Goal: Task Accomplishment & Management: Use online tool/utility

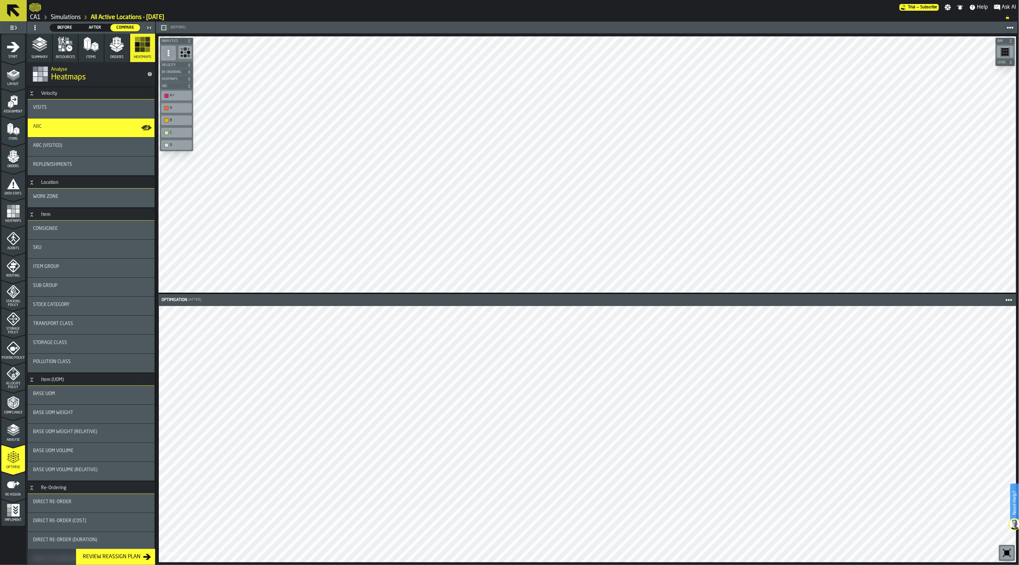
click at [74, 19] on link "Simulations" at bounding box center [66, 17] width 30 height 7
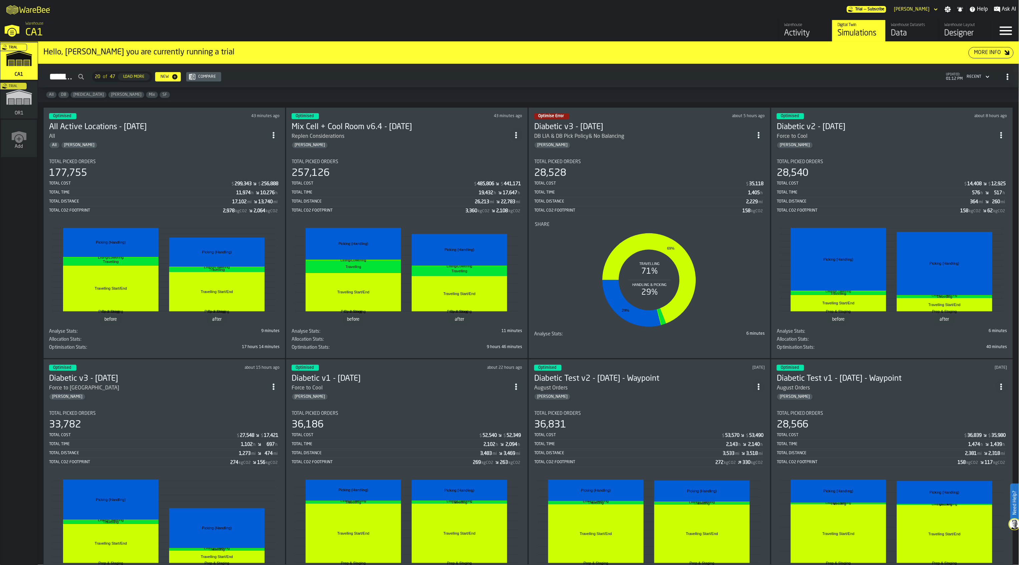
click at [223, 404] on div "Optimised about 15 hours ago Diabetic v3 - [DATE] Force to Cool Room [PERSON_NA…" at bounding box center [164, 484] width 242 height 251
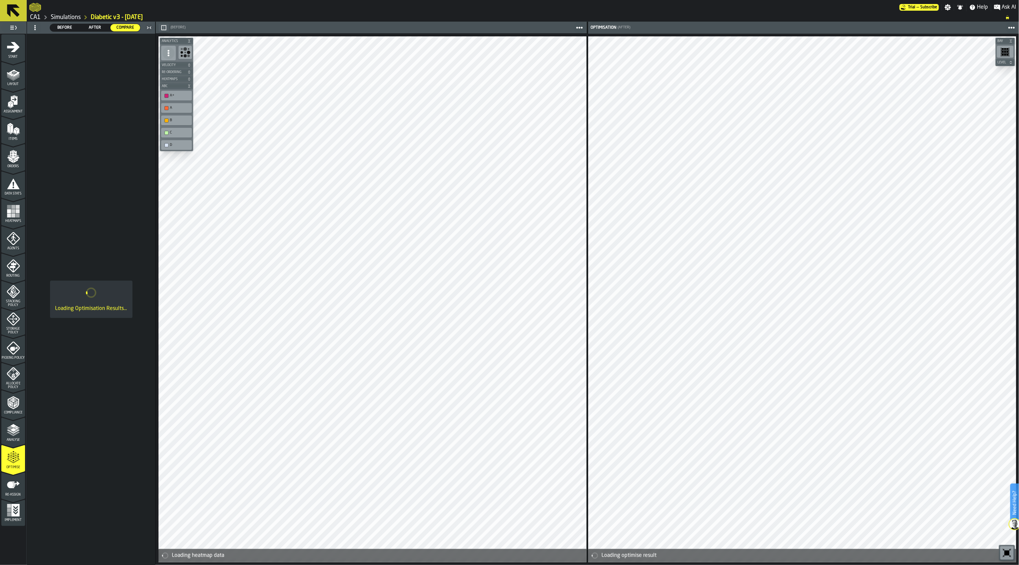
click at [162, 27] on icon "button-" at bounding box center [163, 27] width 5 height 5
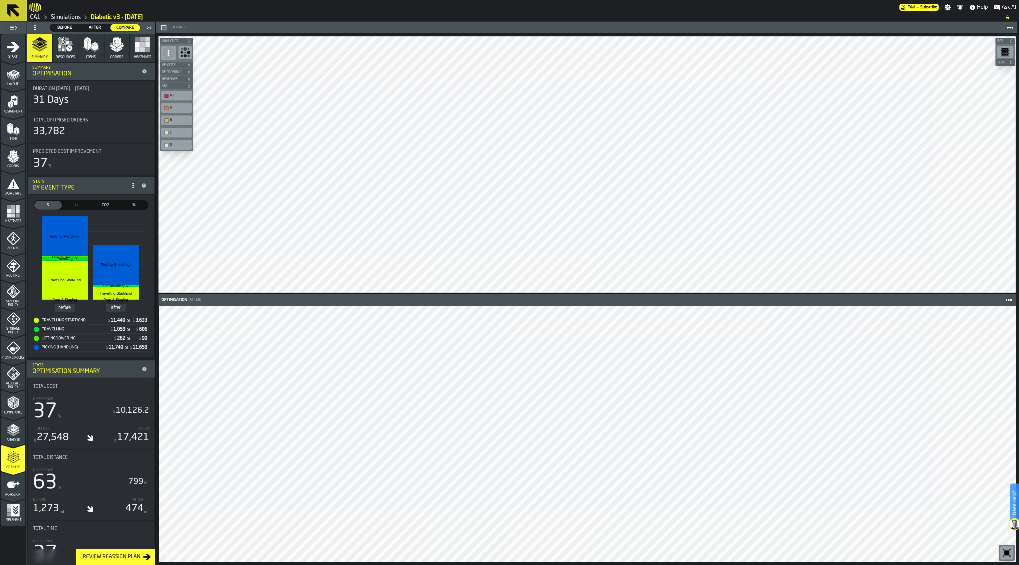
click at [18, 491] on div "Re-assign" at bounding box center [13, 487] width 24 height 18
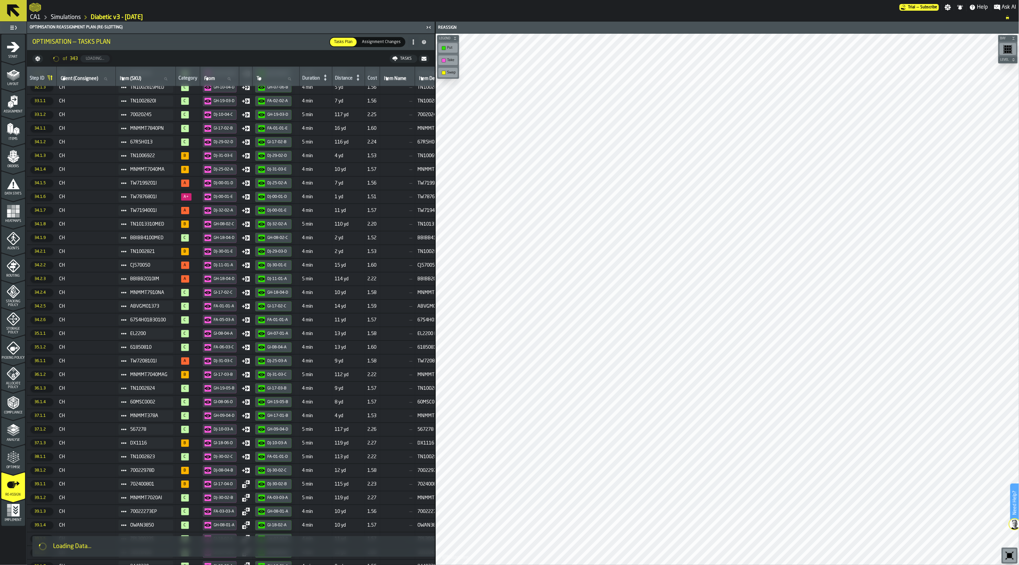
scroll to position [2300, 0]
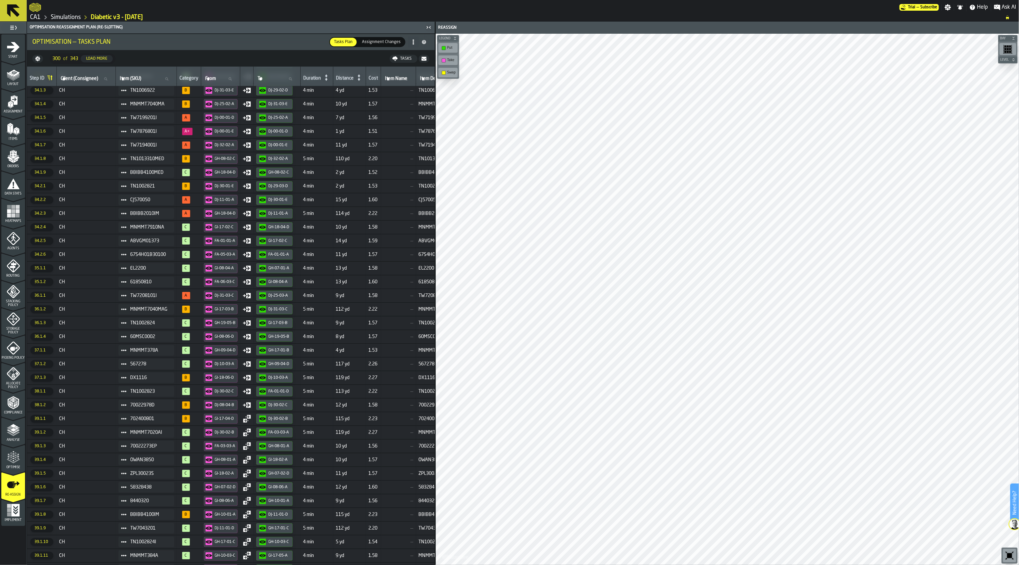
click at [423, 61] on icon "button-" at bounding box center [423, 58] width 5 height 5
click at [382, 43] on span "Assignment Changes" at bounding box center [381, 42] width 44 height 6
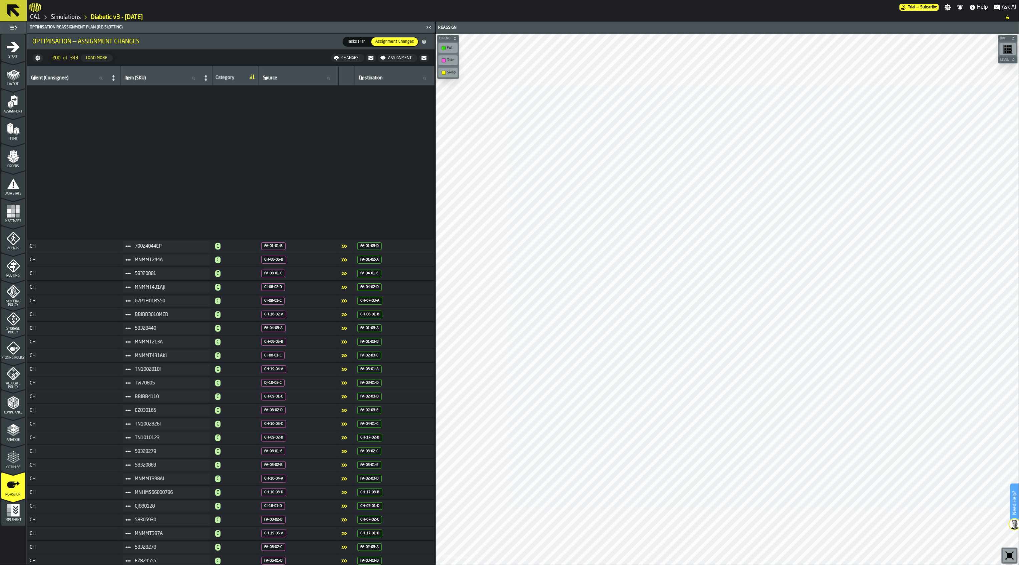
scroll to position [2204, 0]
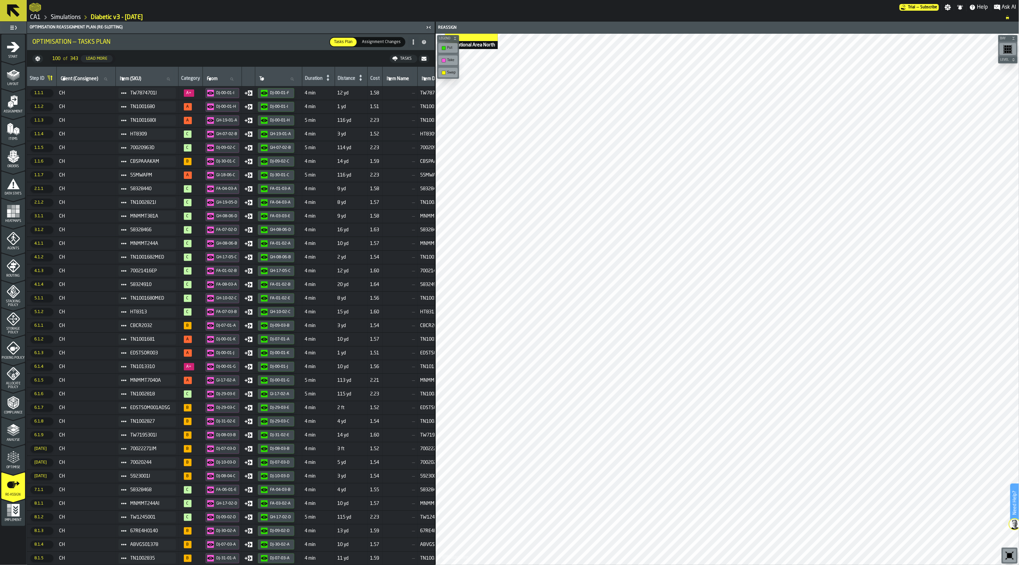
click at [426, 59] on icon "button-" at bounding box center [423, 58] width 5 height 5
click at [383, 61] on div "Tasks" at bounding box center [381, 58] width 17 height 5
click at [396, 56] on span "Download (csv)" at bounding box center [399, 58] width 31 height 5
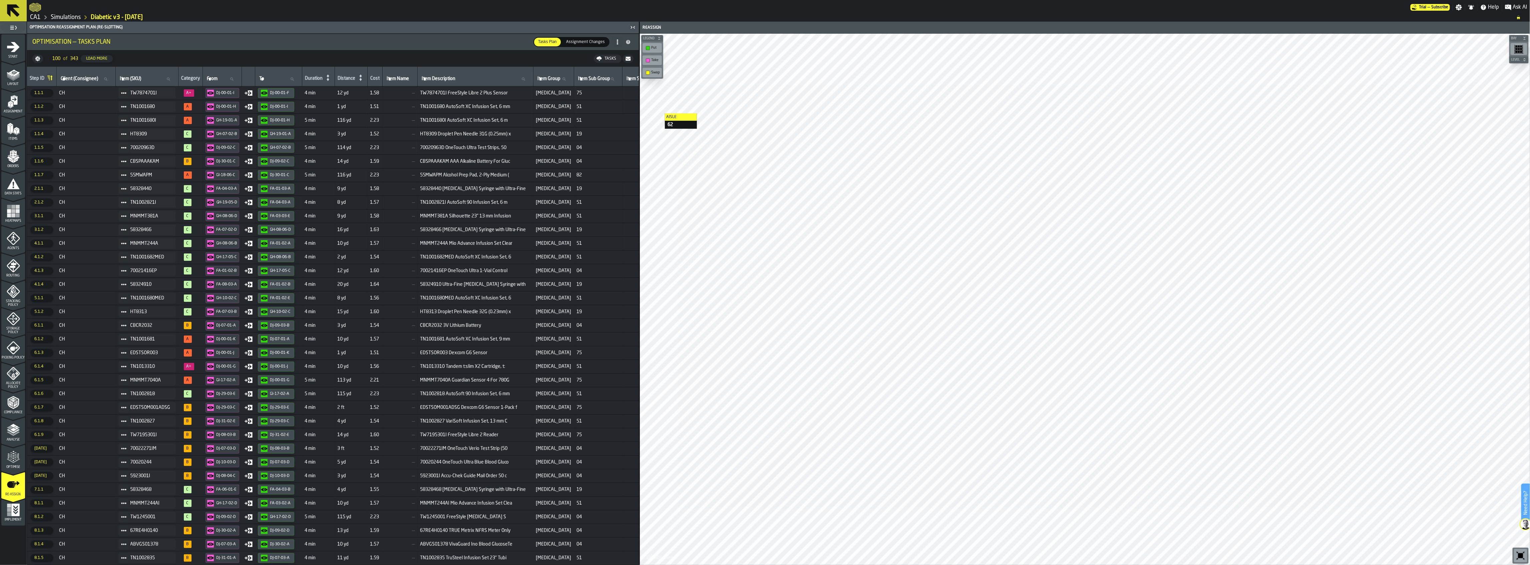
click at [16, 12] on icon at bounding box center [13, 10] width 13 height 13
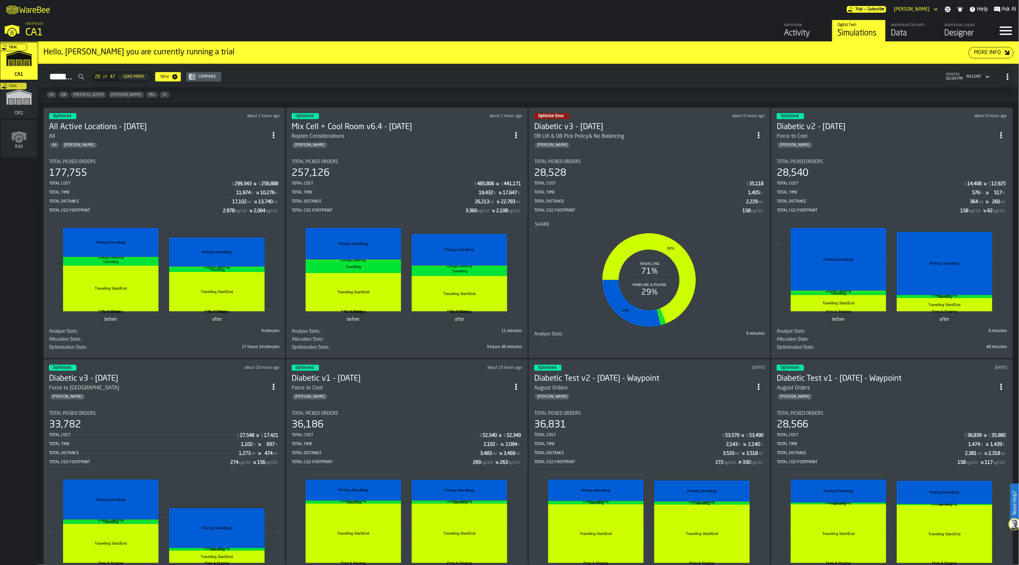
click at [20, 103] on div "Trial" at bounding box center [17, 101] width 37 height 39
